Goal: Task Accomplishment & Management: Use online tool/utility

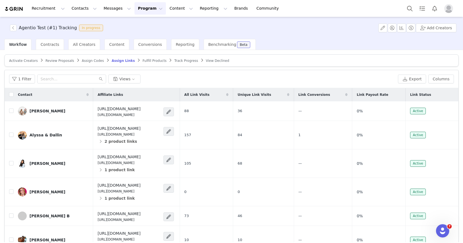
click at [87, 61] on span "Assign Codes" at bounding box center [93, 61] width 22 height 4
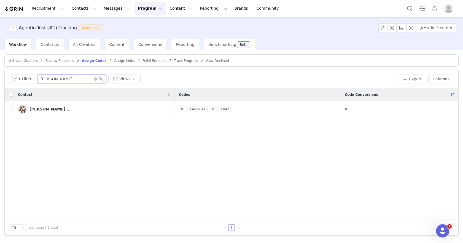
click at [93, 76] on input "[PERSON_NAME]" at bounding box center [71, 78] width 69 height 9
click at [94, 79] on icon "icon: close-circle" at bounding box center [95, 78] width 3 height 3
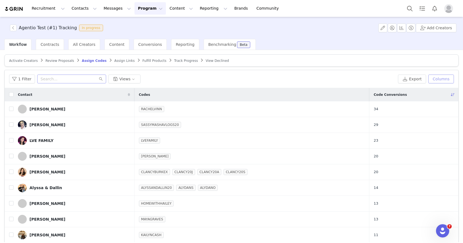
click at [444, 81] on button "Columns" at bounding box center [441, 78] width 26 height 9
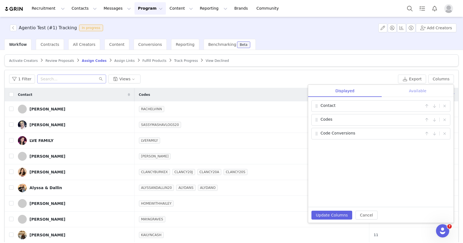
click at [409, 94] on div "Available" at bounding box center [418, 91] width 72 height 12
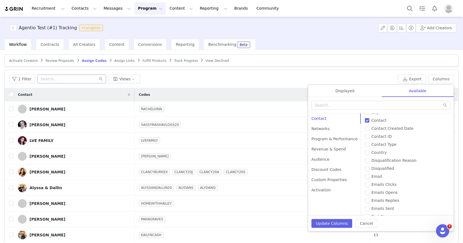
scroll to position [20, 0]
click at [331, 139] on div "Program & Performance" at bounding box center [334, 139] width 53 height 10
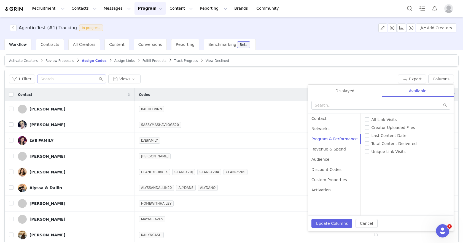
click at [349, 54] on div "Activate Creators Review Proposals Assign Codes Assign Links Fulfill Products T…" at bounding box center [231, 146] width 463 height 192
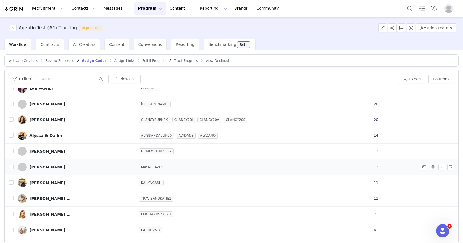
scroll to position [51, 0]
